Goal: Book appointment/travel/reservation

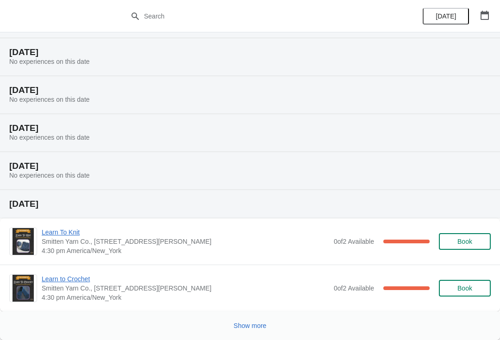
scroll to position [300, 0]
click at [248, 326] on span "Show more" at bounding box center [250, 325] width 33 height 7
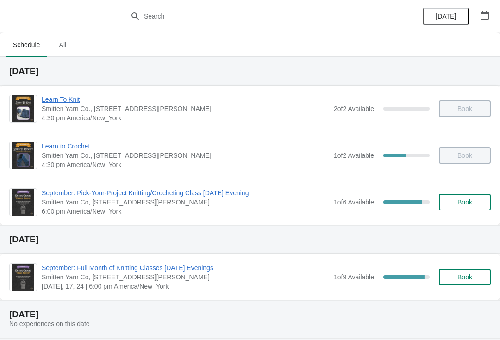
scroll to position [0, 0]
click at [75, 147] on span "Learn to Crochet" at bounding box center [185, 146] width 287 height 9
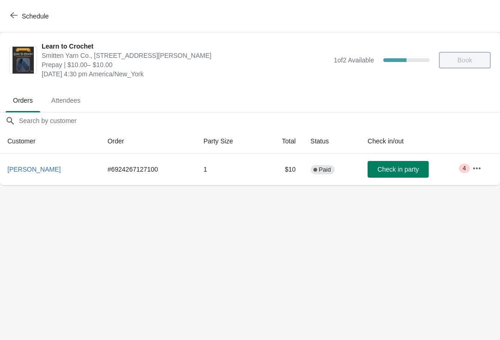
click at [7, 8] on button "Schedule" at bounding box center [30, 16] width 51 height 17
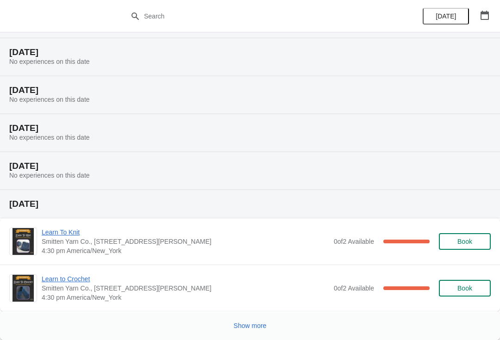
scroll to position [300, 0]
click at [256, 333] on button "Show more" at bounding box center [250, 325] width 40 height 17
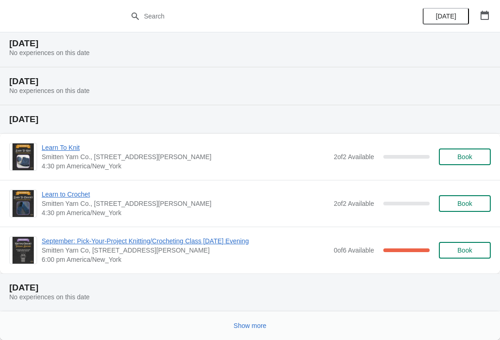
scroll to position [808, 0]
click at [458, 206] on span "Book" at bounding box center [464, 203] width 15 height 7
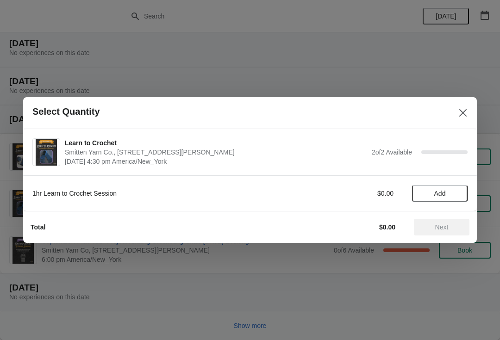
click at [440, 198] on button "Add" at bounding box center [440, 193] width 56 height 17
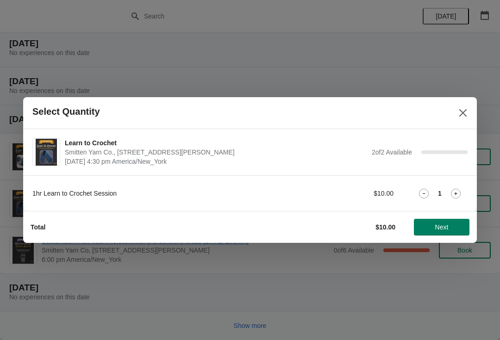
click at [442, 230] on span "Next" at bounding box center [441, 226] width 13 height 7
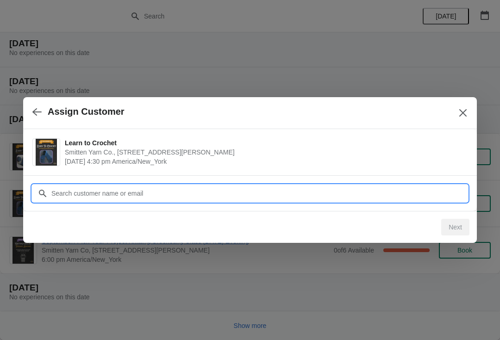
click at [346, 191] on input "Customer" at bounding box center [259, 193] width 416 height 17
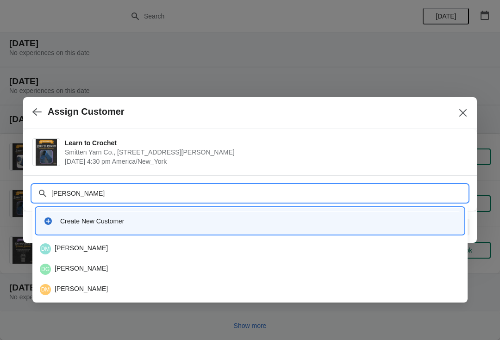
click at [88, 191] on input "[PERSON_NAME]" at bounding box center [259, 193] width 416 height 17
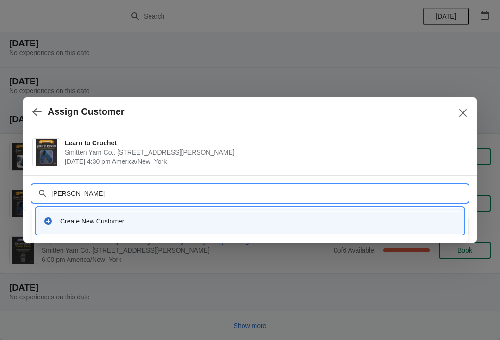
type input "[PERSON_NAME]"
click at [463, 111] on icon "Close" at bounding box center [462, 112] width 9 height 9
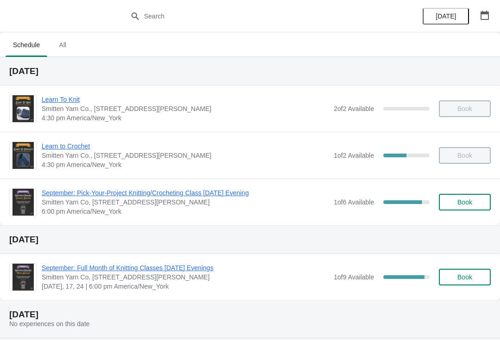
scroll to position [0, 0]
click at [70, 144] on span "Learn to Crochet" at bounding box center [185, 146] width 287 height 9
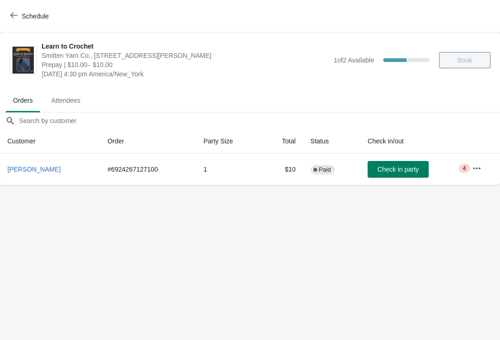
click at [7, 12] on button "Schedule" at bounding box center [30, 16] width 51 height 17
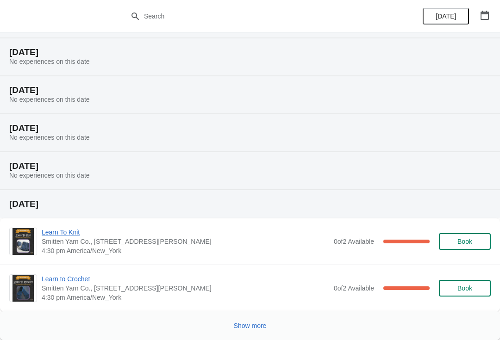
scroll to position [300, 0]
click at [244, 325] on span "Show more" at bounding box center [250, 325] width 33 height 7
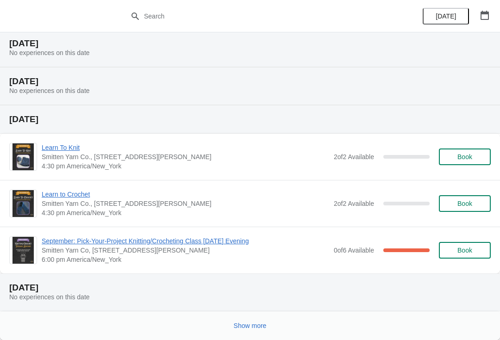
scroll to position [808, 0]
click at [464, 205] on span "Book" at bounding box center [464, 203] width 15 height 7
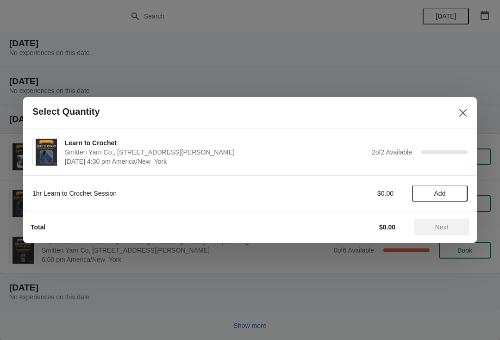
click at [440, 195] on span "Add" at bounding box center [440, 193] width 12 height 7
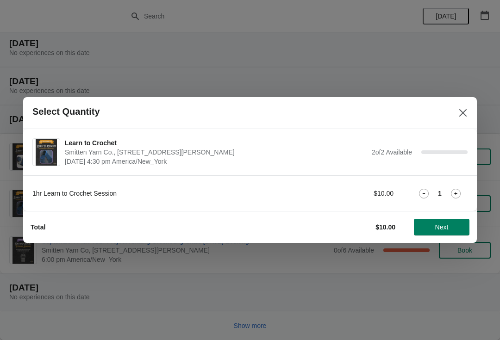
click at [432, 224] on span "Next" at bounding box center [441, 226] width 41 height 7
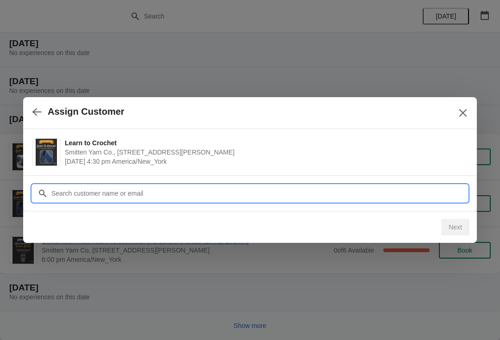
click at [224, 192] on input "Customer" at bounding box center [259, 193] width 416 height 17
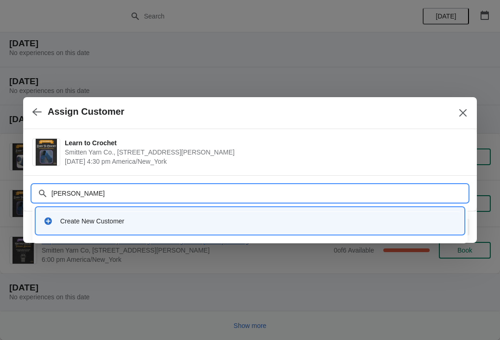
click at [91, 198] on input "[PERSON_NAME]" at bounding box center [259, 193] width 416 height 17
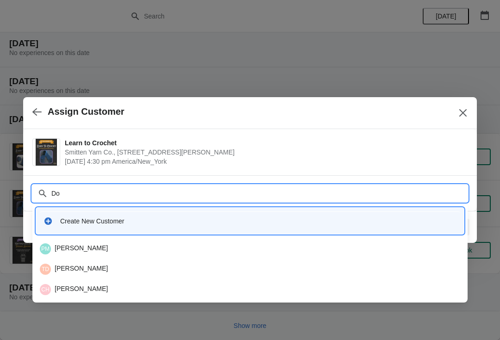
type input "D"
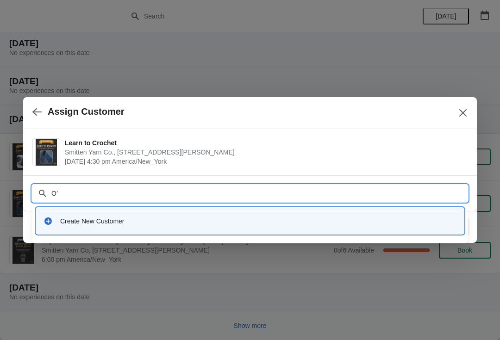
type input "O"
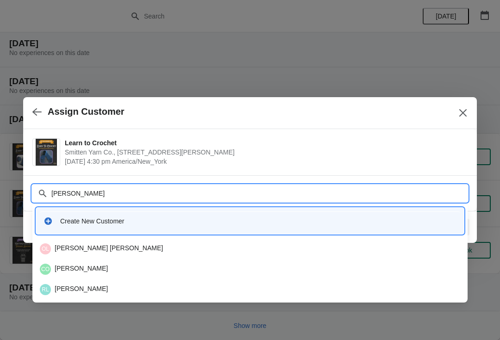
click at [369, 192] on input "[PERSON_NAME]" at bounding box center [259, 193] width 416 height 17
type input "B"
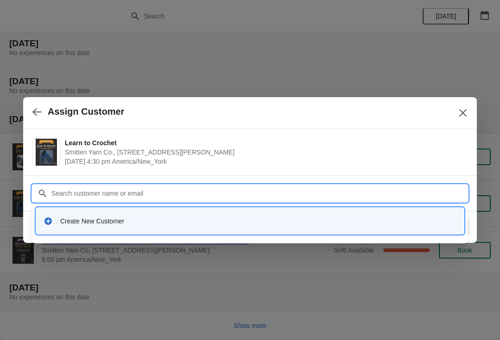
click at [108, 223] on div "Create New Customer" at bounding box center [258, 221] width 396 height 9
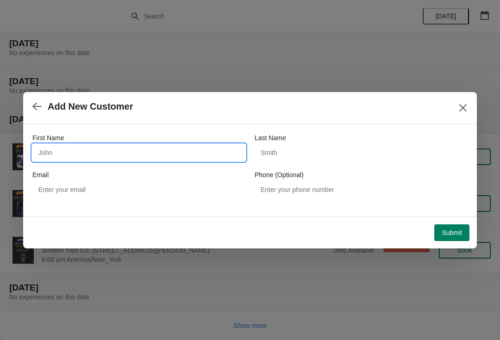
click at [63, 152] on input "First Name" at bounding box center [138, 152] width 213 height 17
type input "[PERSON_NAME]"
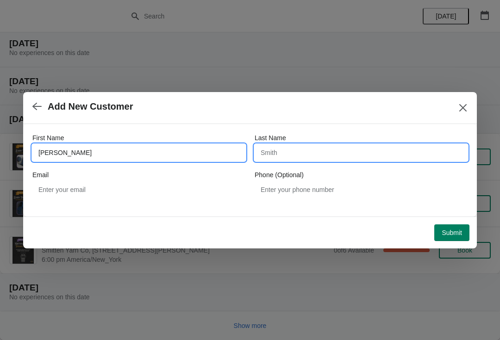
click at [325, 147] on input "Last Name" at bounding box center [360, 152] width 213 height 17
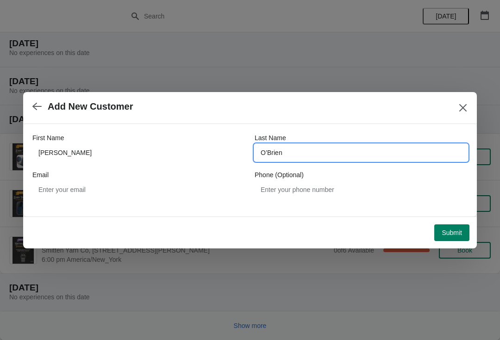
type input "O’Brien"
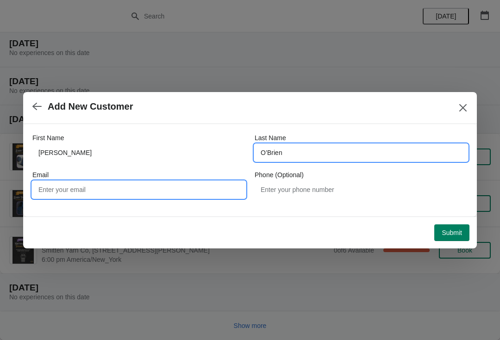
click at [223, 187] on input "Email" at bounding box center [138, 189] width 213 height 17
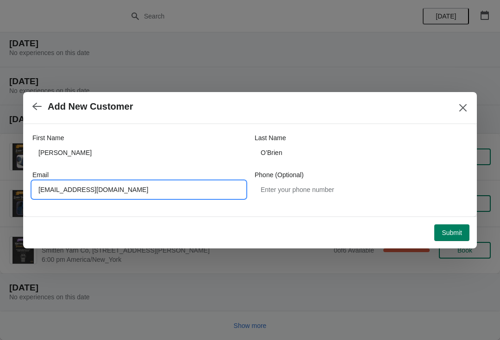
type input "[EMAIL_ADDRESS][DOMAIN_NAME]"
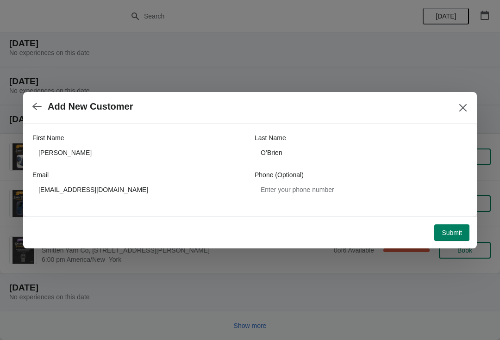
click at [453, 238] on button "Submit" at bounding box center [451, 232] width 35 height 17
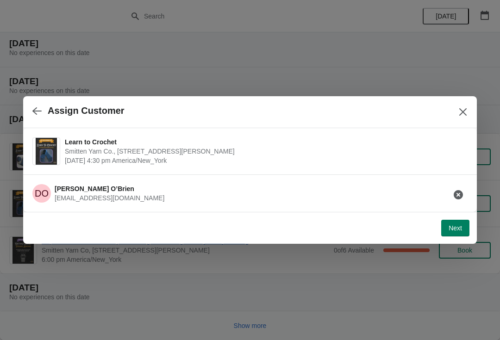
click at [458, 230] on span "Next" at bounding box center [454, 227] width 13 height 7
select select "Yes"
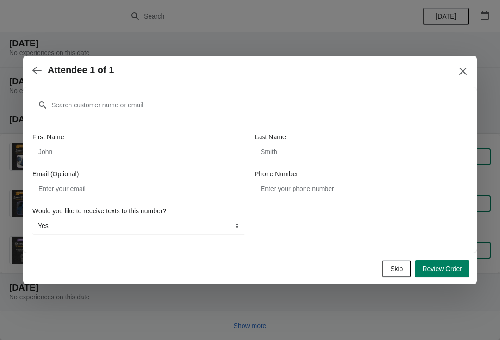
click at [440, 275] on button "Review Order" at bounding box center [442, 268] width 55 height 17
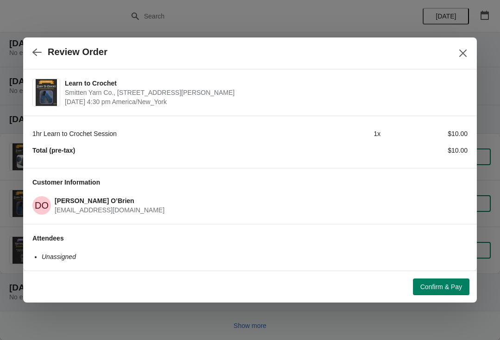
click at [440, 288] on span "Confirm & Pay" at bounding box center [441, 286] width 42 height 7
